Goal: Navigation & Orientation: Find specific page/section

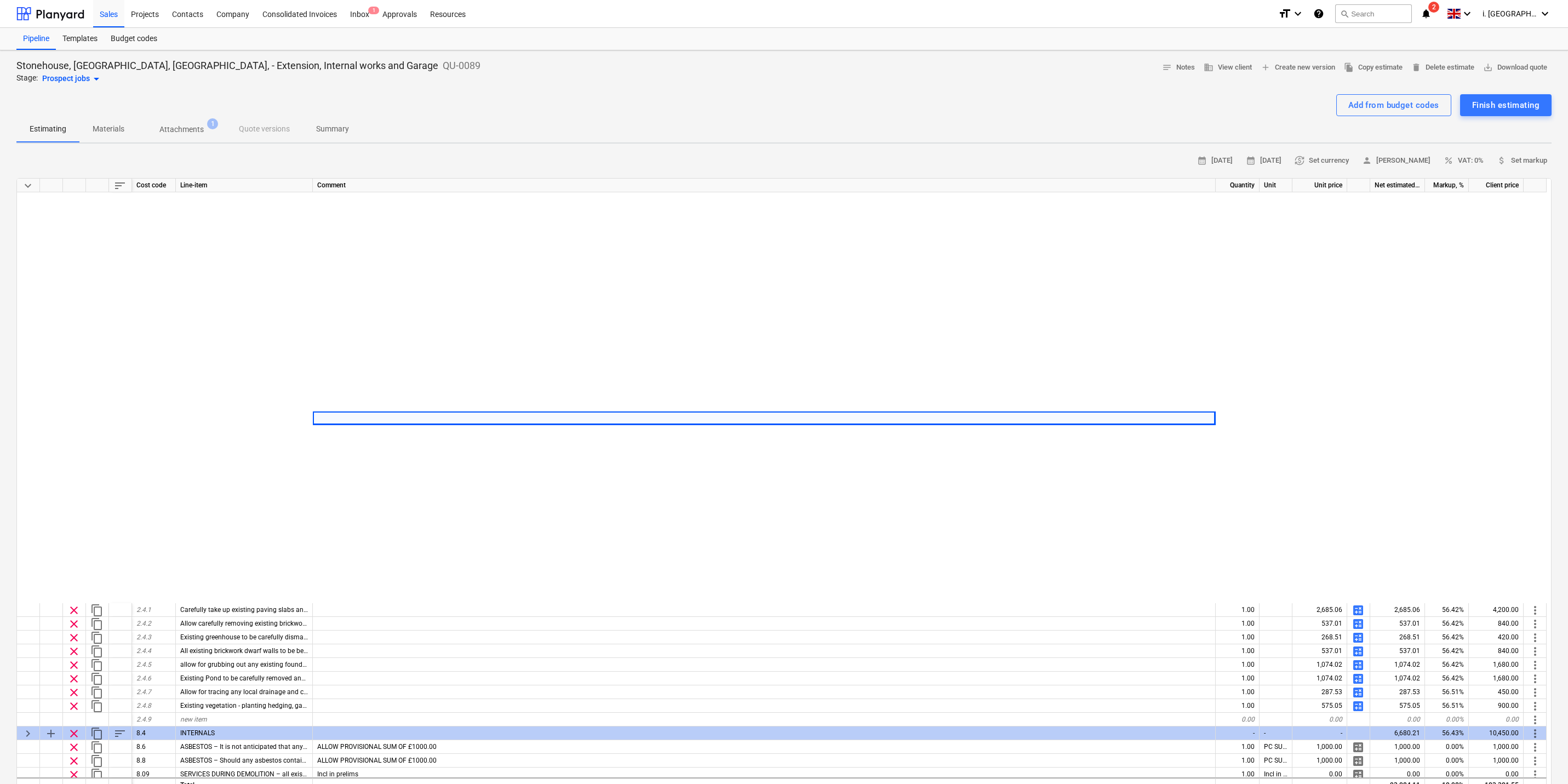
scroll to position [470, 0]
